Goal: Find specific page/section: Find specific page/section

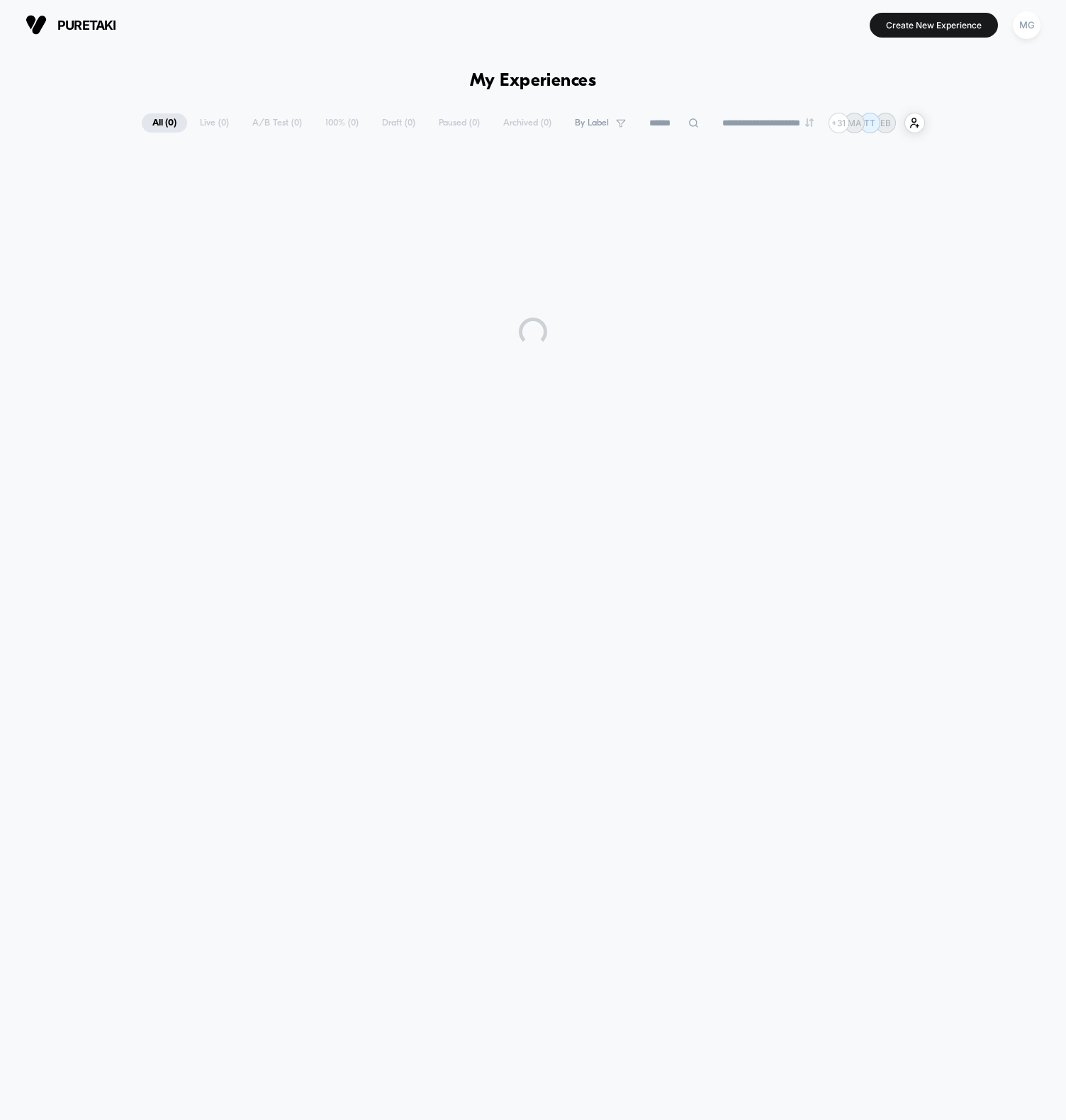
click at [228, 57] on div "**********" at bounding box center [533, 578] width 1066 height 1056
click at [257, 41] on section "puretaki [URL][DOMAIN_NAME]" at bounding box center [180, 25] width 317 height 35
